Goal: Information Seeking & Learning: Learn about a topic

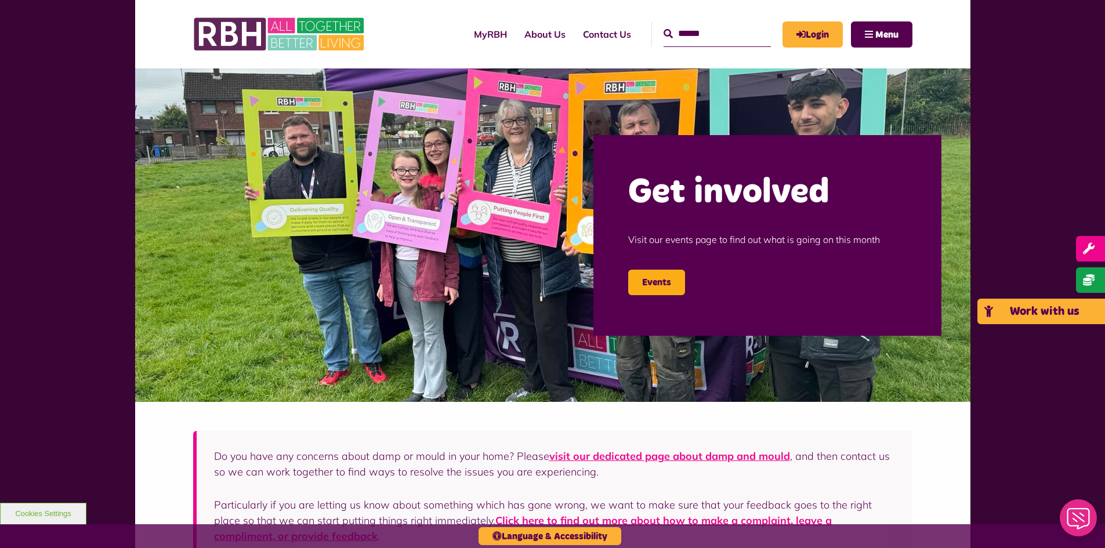
click at [1085, 308] on link "Work with us" at bounding box center [1041, 312] width 128 height 26
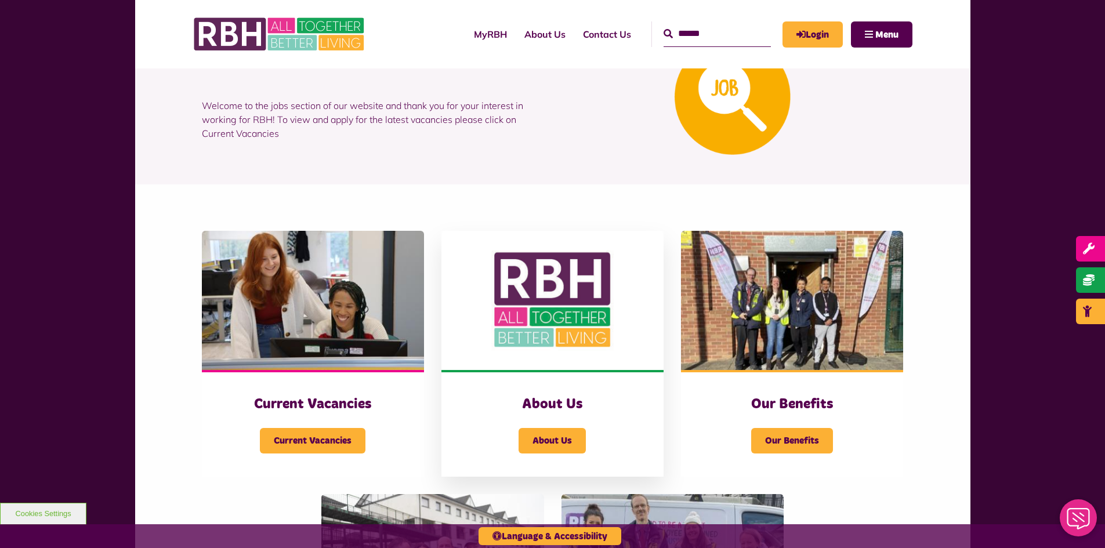
scroll to position [232, 0]
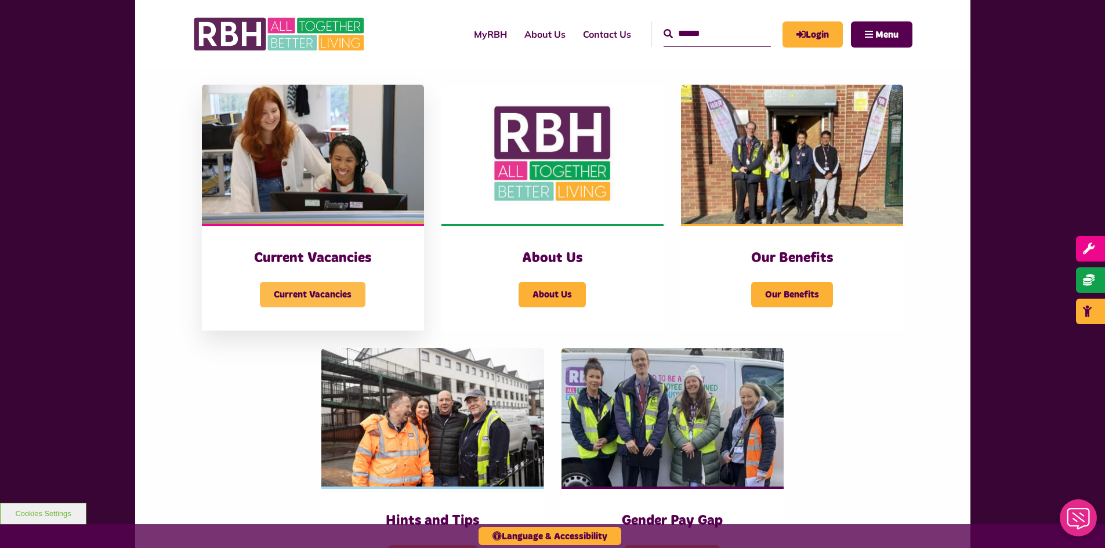
click at [325, 292] on span "Current Vacancies" at bounding box center [313, 295] width 106 height 26
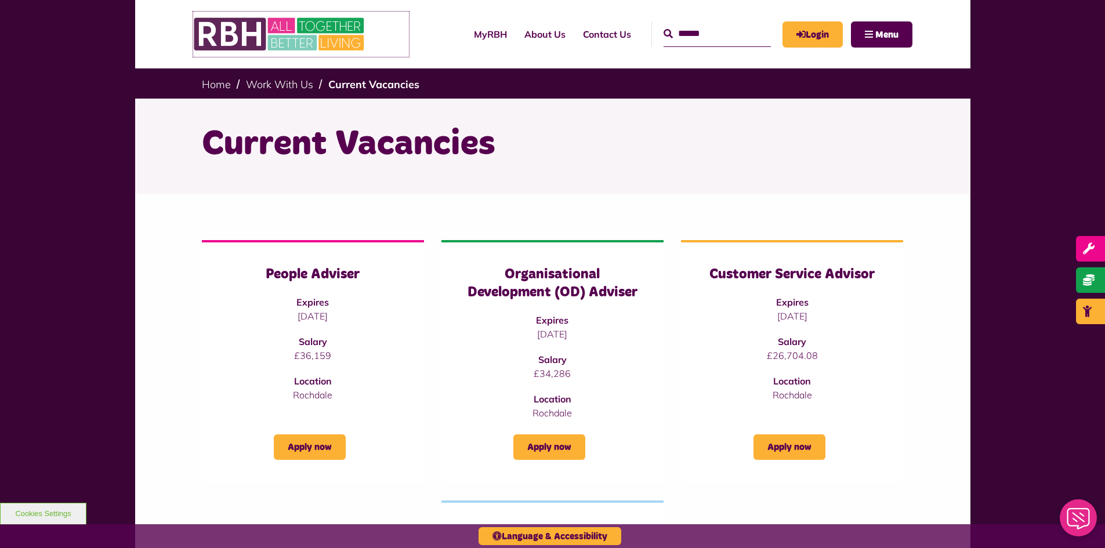
click at [280, 29] on img at bounding box center [280, 34] width 174 height 45
